Goal: Task Accomplishment & Management: Use online tool/utility

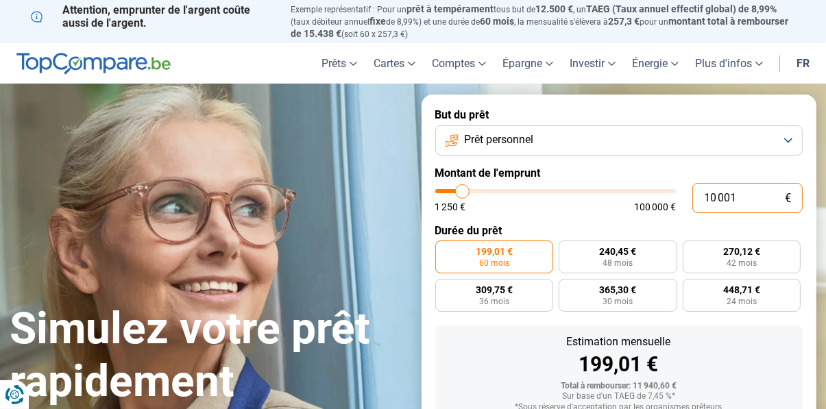
click at [756, 202] on input "10 001" at bounding box center [748, 198] width 110 height 30
type input "1 000"
type input "1250"
type input "100"
type input "1250"
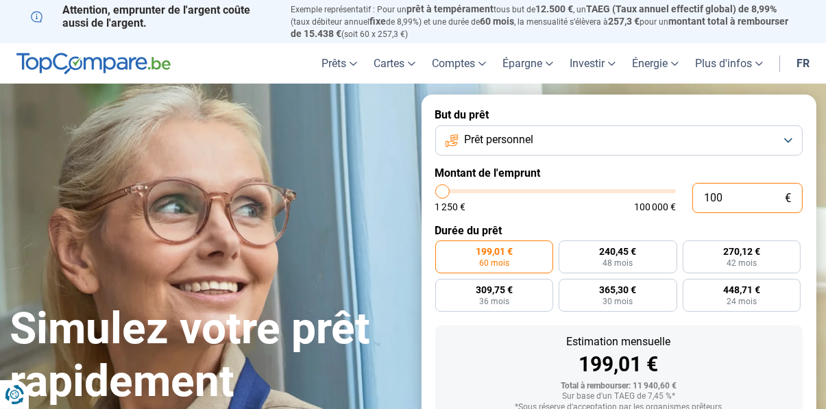
type input "10"
type input "1250"
type input "1"
type input "1250"
type input "0"
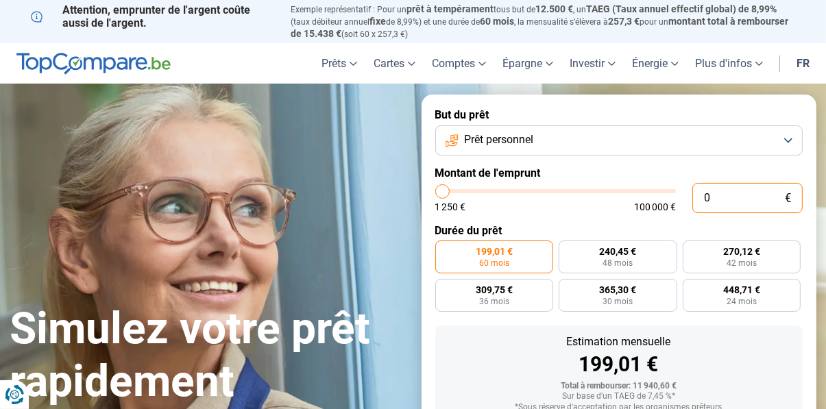
type input "1250"
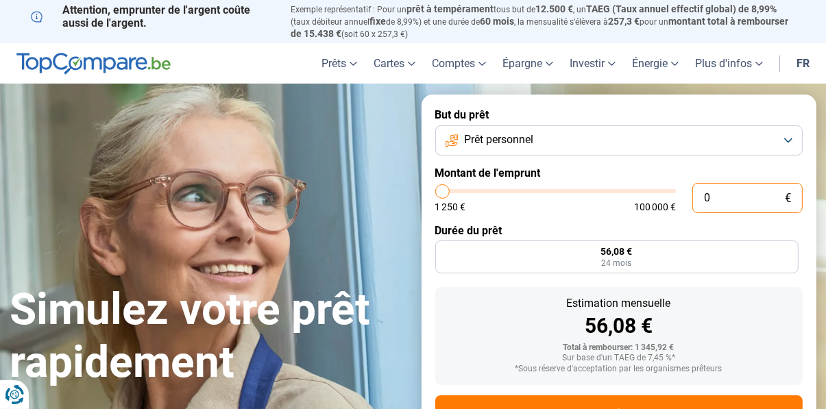
type input "1 250"
type input "1250"
radio input "true"
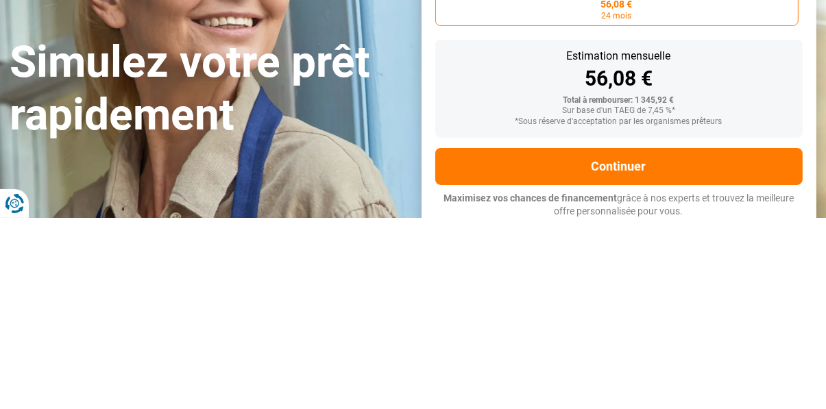
type input "12 504"
type input "12500"
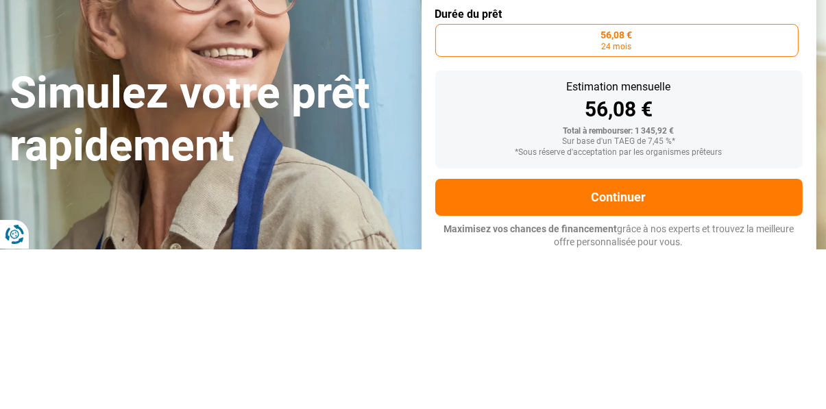
scroll to position [56, 0]
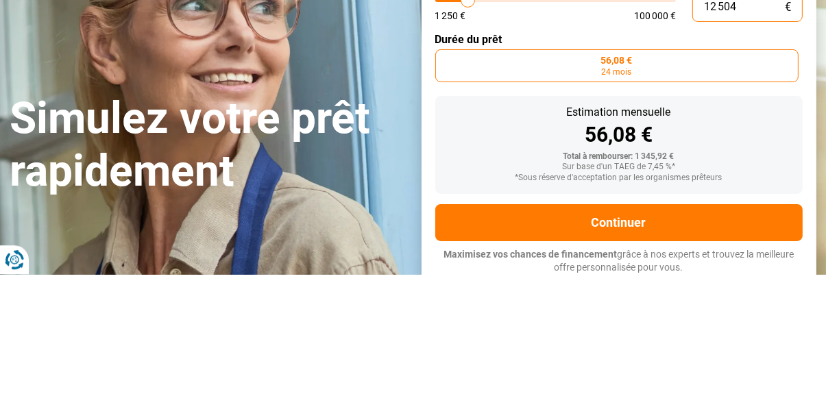
type input "125 041"
type input "100000"
type input "100 000"
type input "100000"
radio input "false"
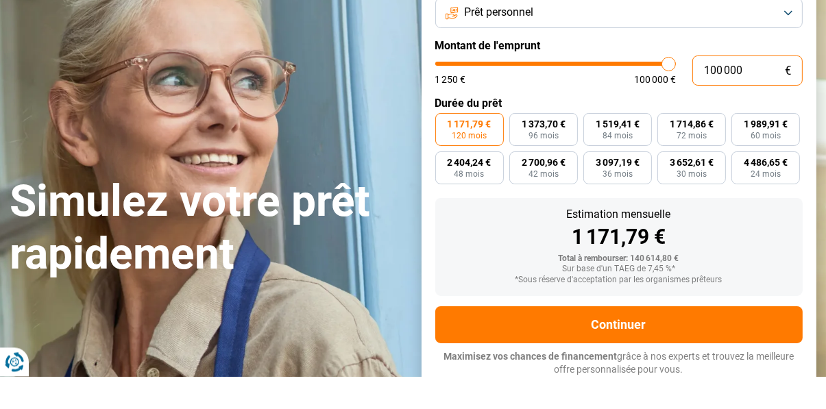
scroll to position [95, 0]
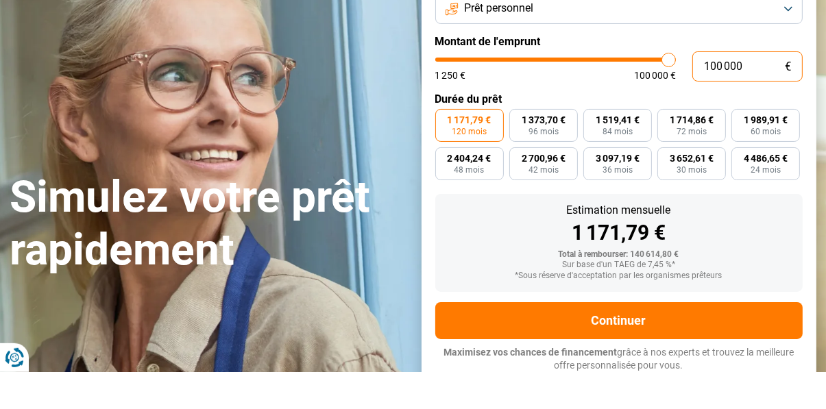
type input "10 000"
type input "10000"
type input "1 000"
type input "1250"
type input "100"
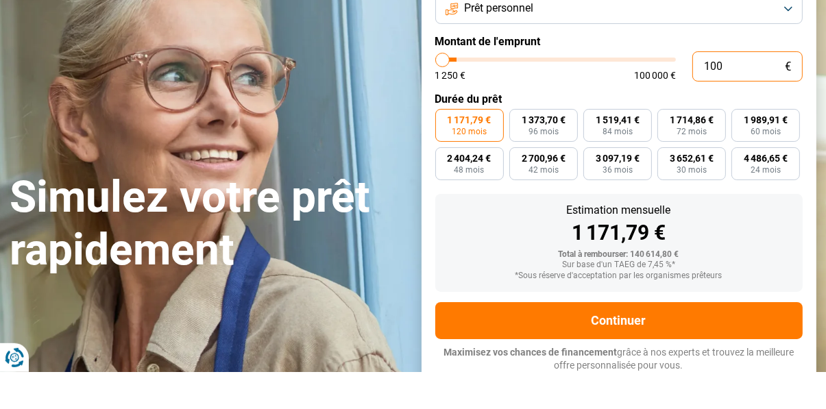
type input "1250"
type input "1 250"
type input "1250"
radio input "true"
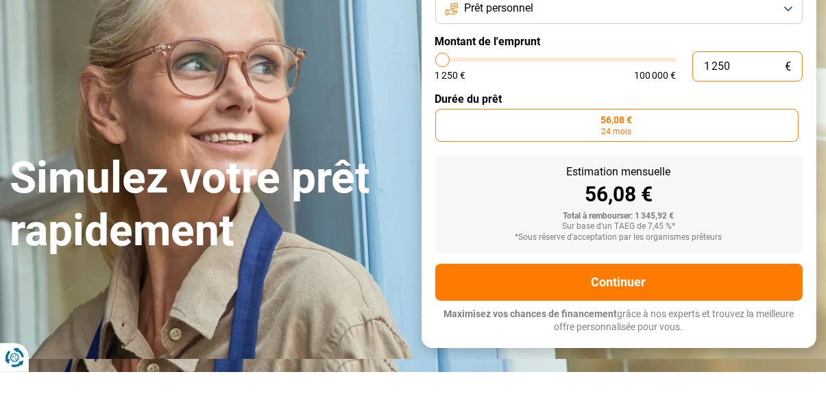
type input "125"
type input "1250"
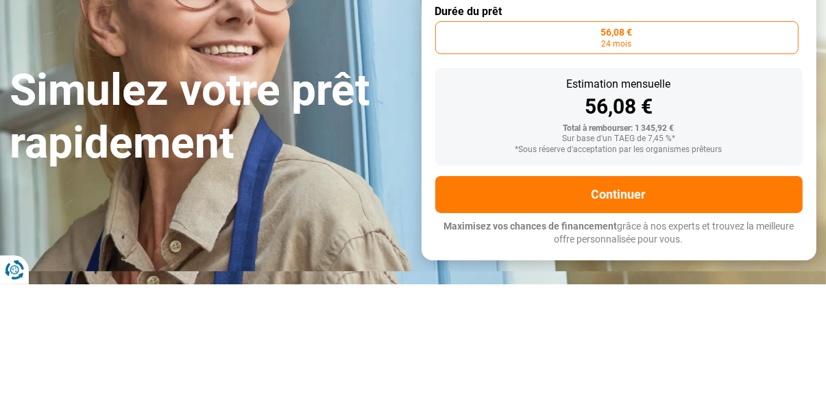
type input "1 250"
type input "1250"
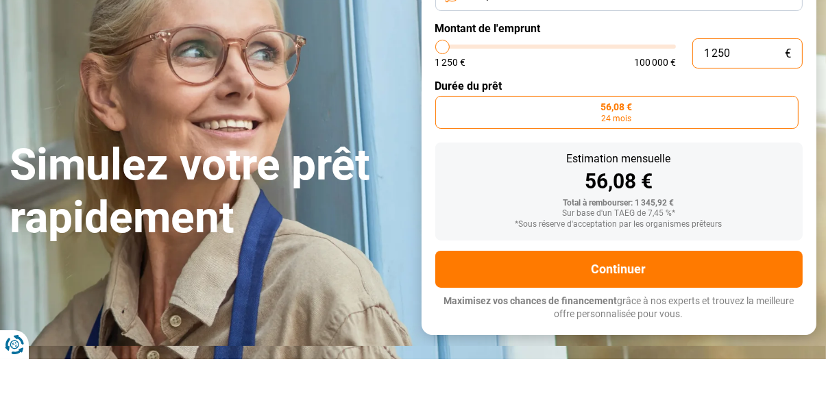
type input "125"
type input "1250"
type input "12"
type input "1250"
type input "1"
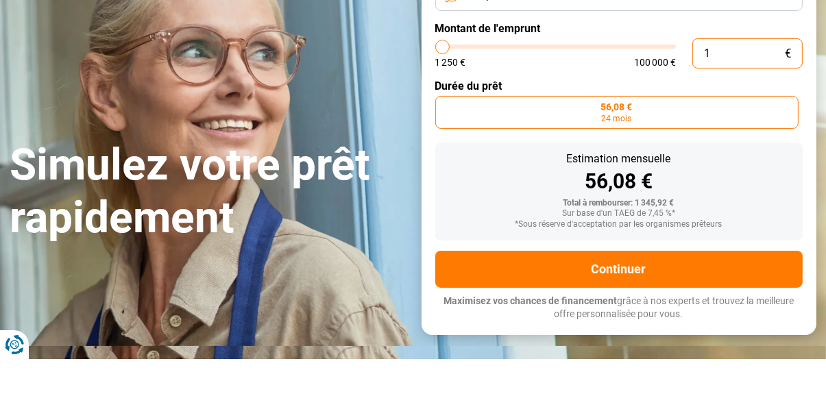
type input "1250"
type input "0"
type input "1250"
type input "4"
type input "1250"
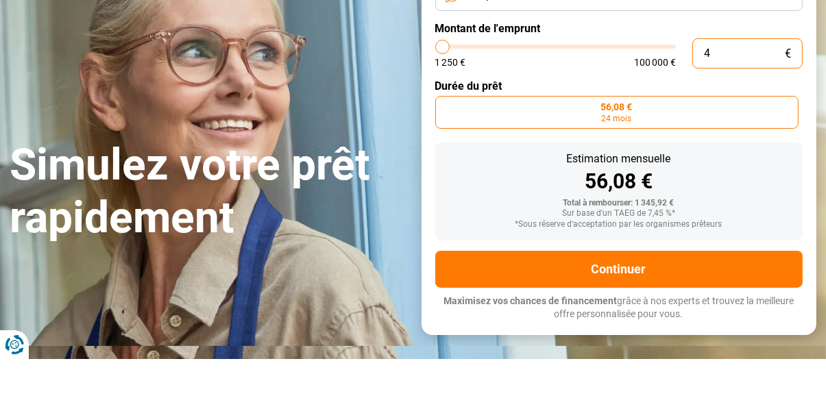
type input "41"
type input "1250"
type input "410"
type input "1250"
type input "4 100"
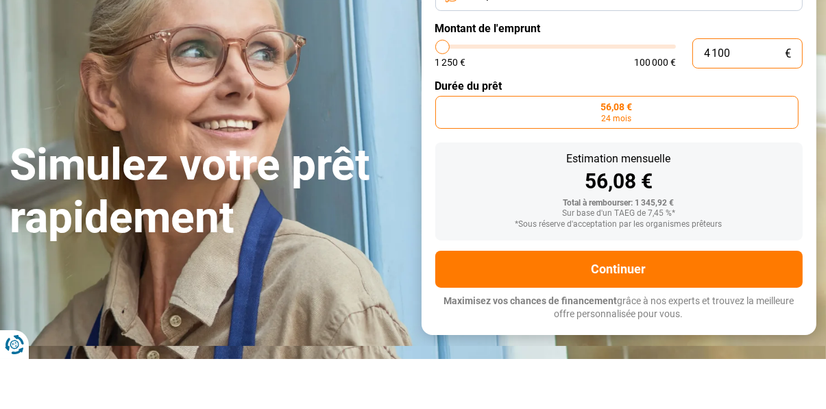
type input "4000"
type input "41 000"
type input "41000"
radio input "false"
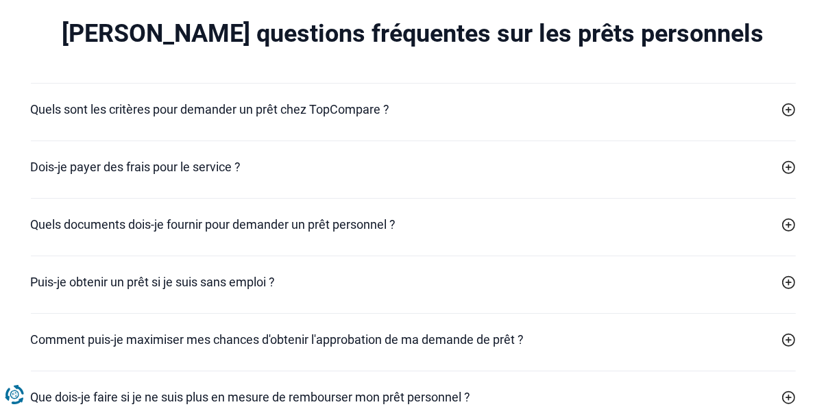
scroll to position [4089, 0]
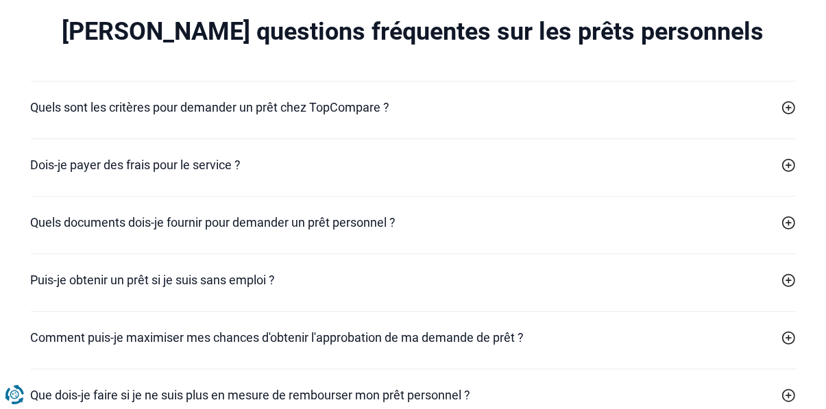
type input "41 000"
